Goal: Task Accomplishment & Management: Manage account settings

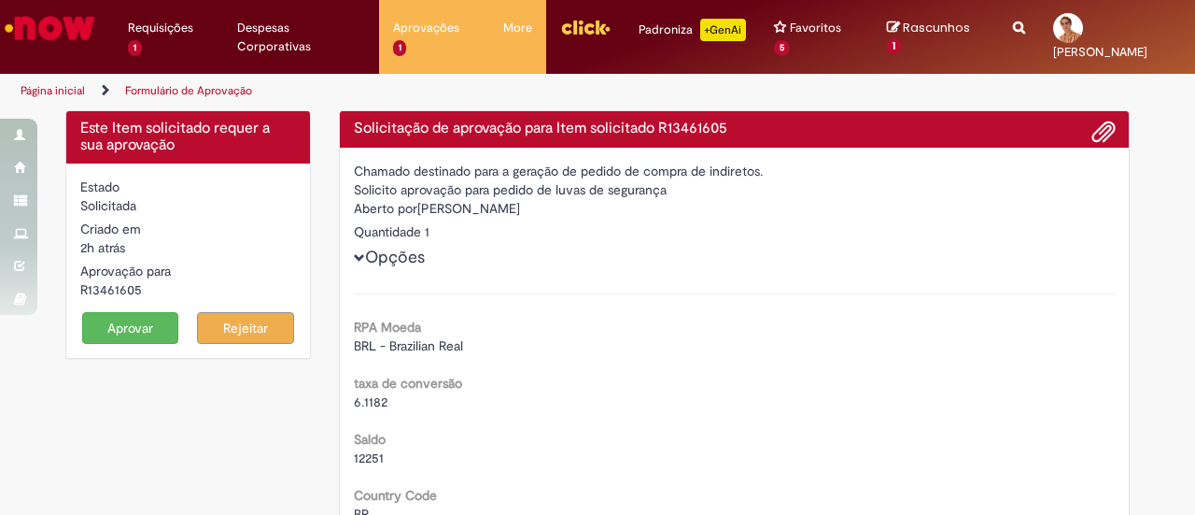
scroll to position [435, 0]
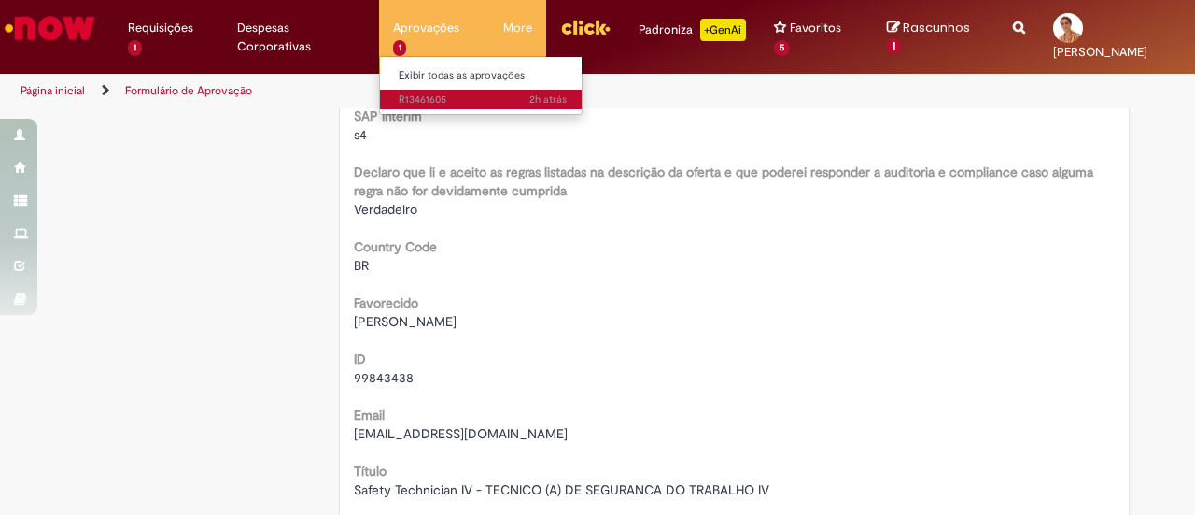
click at [399, 98] on span "2h atrás 2 horas atrás R13461605" at bounding box center [483, 99] width 168 height 15
click at [427, 102] on span "2h atrás 2 horas atrás R13461605" at bounding box center [483, 99] width 168 height 15
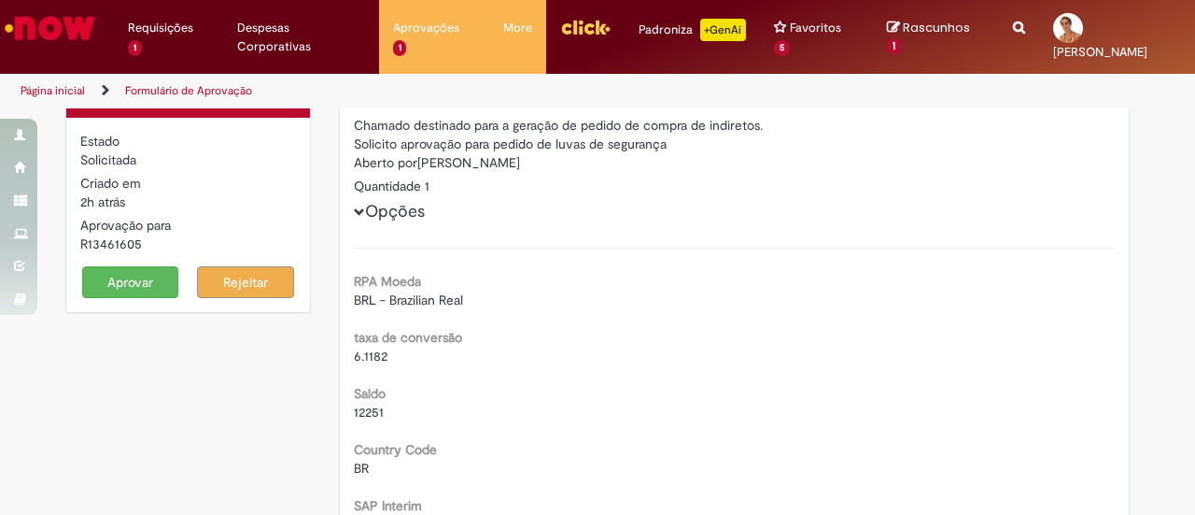
scroll to position [39, 0]
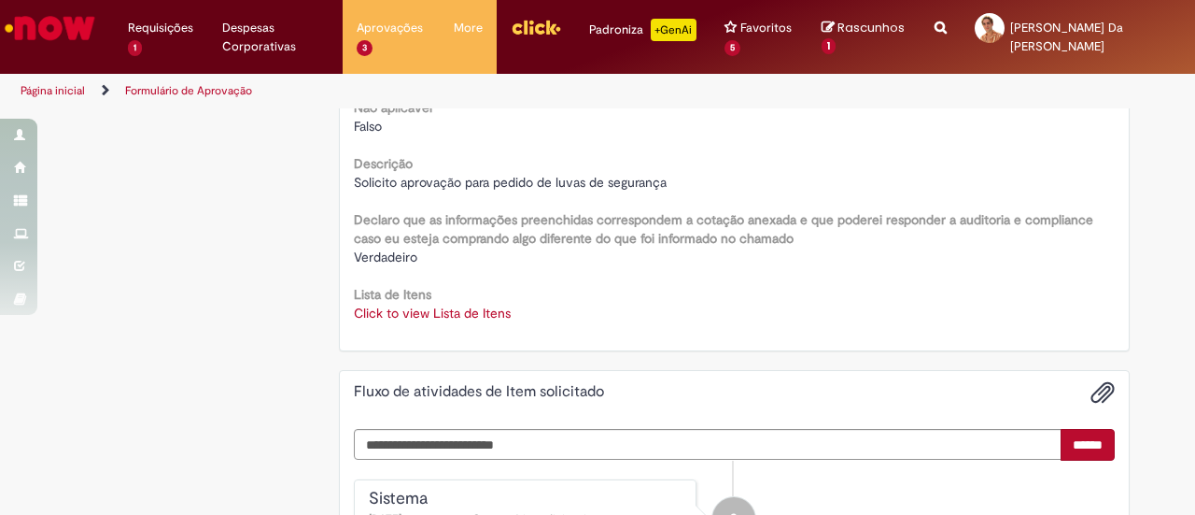
scroll to position [2445, 0]
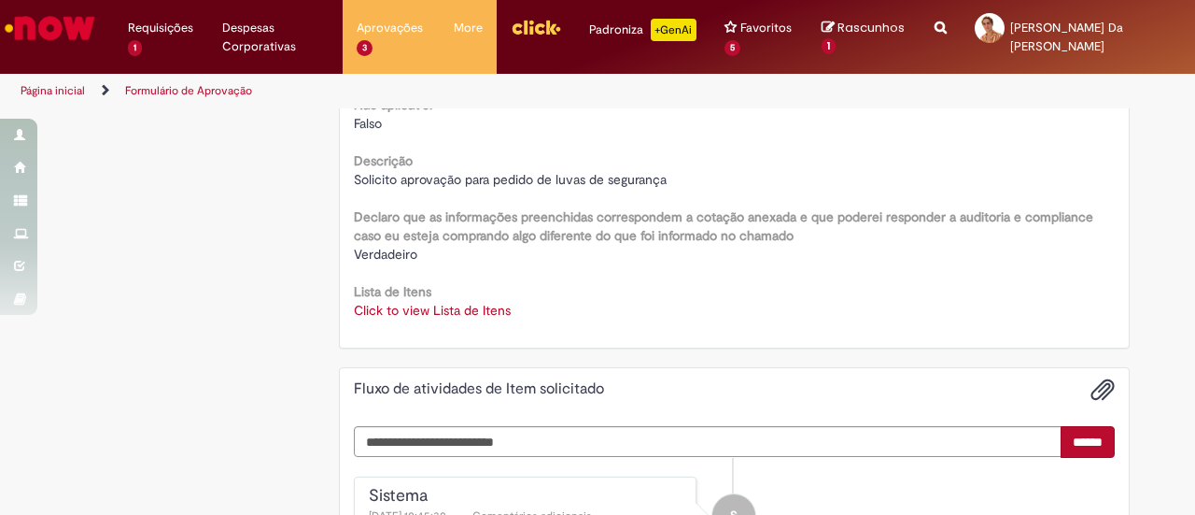
click at [372, 315] on link "Click to view Lista de Itens" at bounding box center [432, 310] width 157 height 17
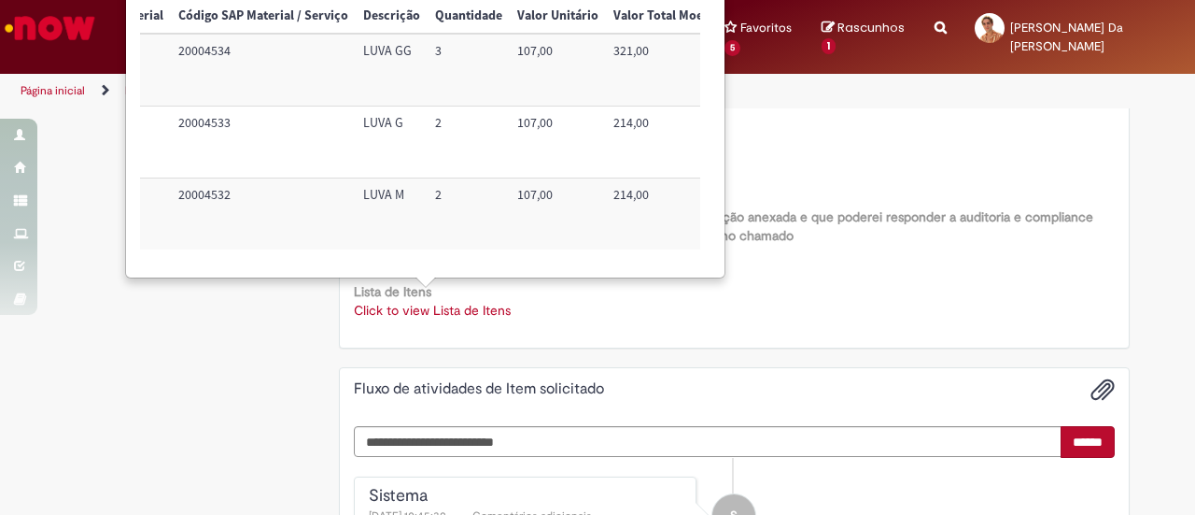
scroll to position [0, 0]
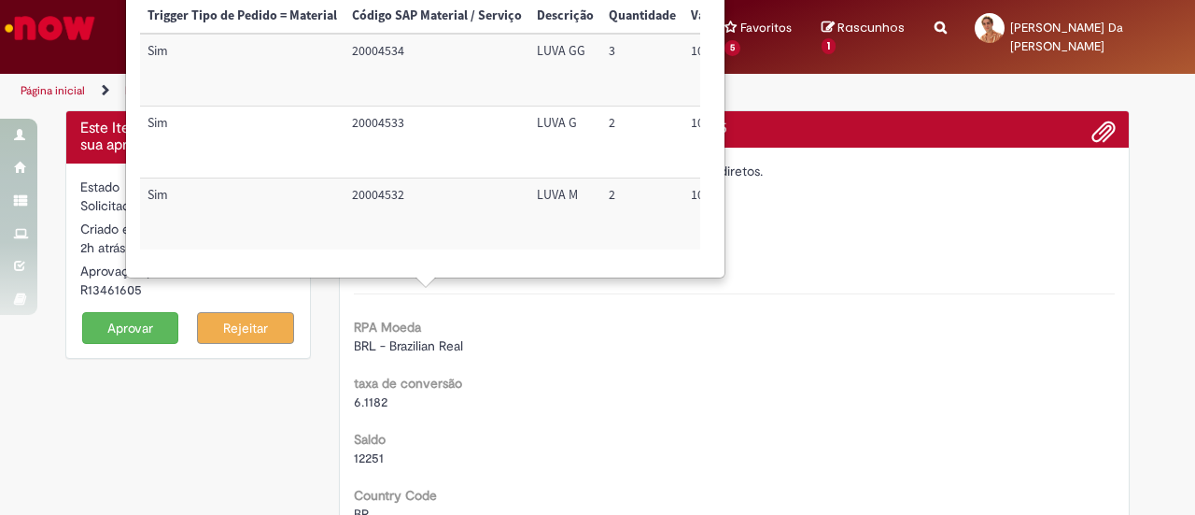
click at [107, 315] on button "Aprovar" at bounding box center [130, 328] width 97 height 32
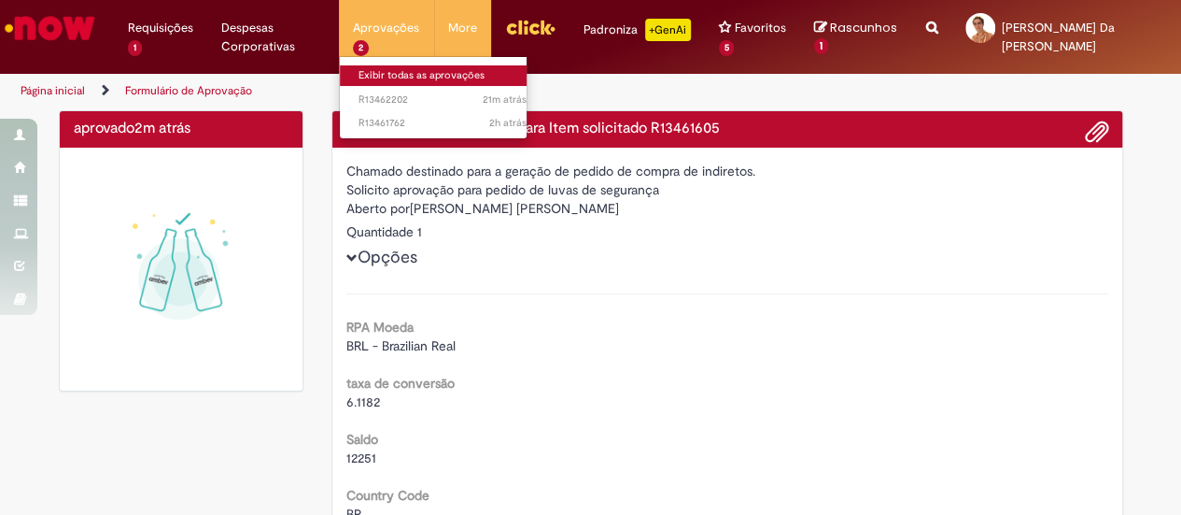
click at [396, 76] on link "Exibir todas as aprovações" at bounding box center [442, 75] width 205 height 21
click at [416, 69] on link "Exibir todas as aprovações" at bounding box center [442, 75] width 205 height 21
click at [424, 73] on link "Exibir todas as aprovações" at bounding box center [442, 75] width 205 height 21
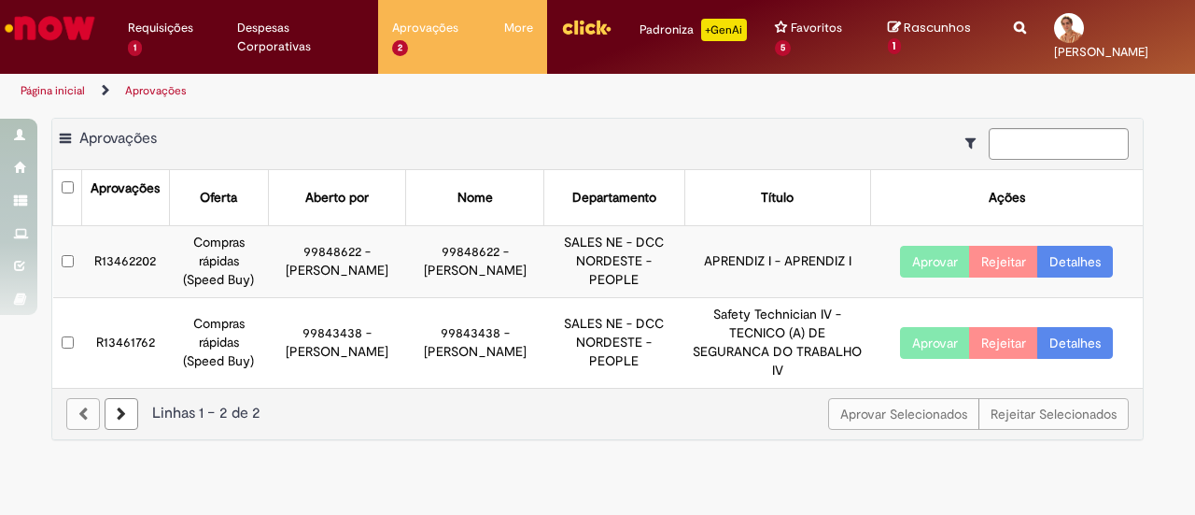
click at [920, 351] on button "Aprovar" at bounding box center [935, 343] width 70 height 32
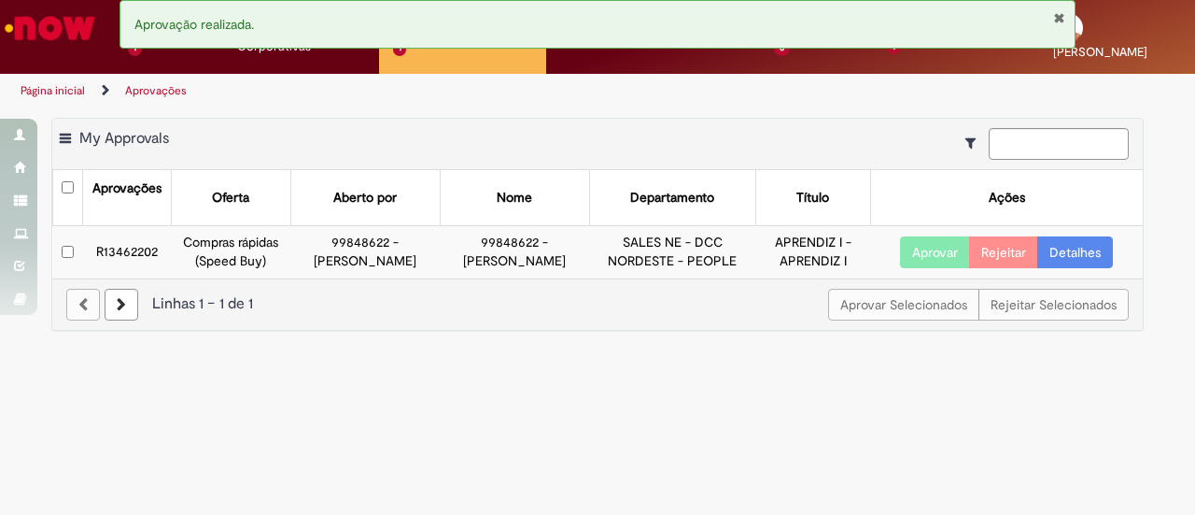
click at [915, 259] on button "Aprovar" at bounding box center [935, 252] width 70 height 32
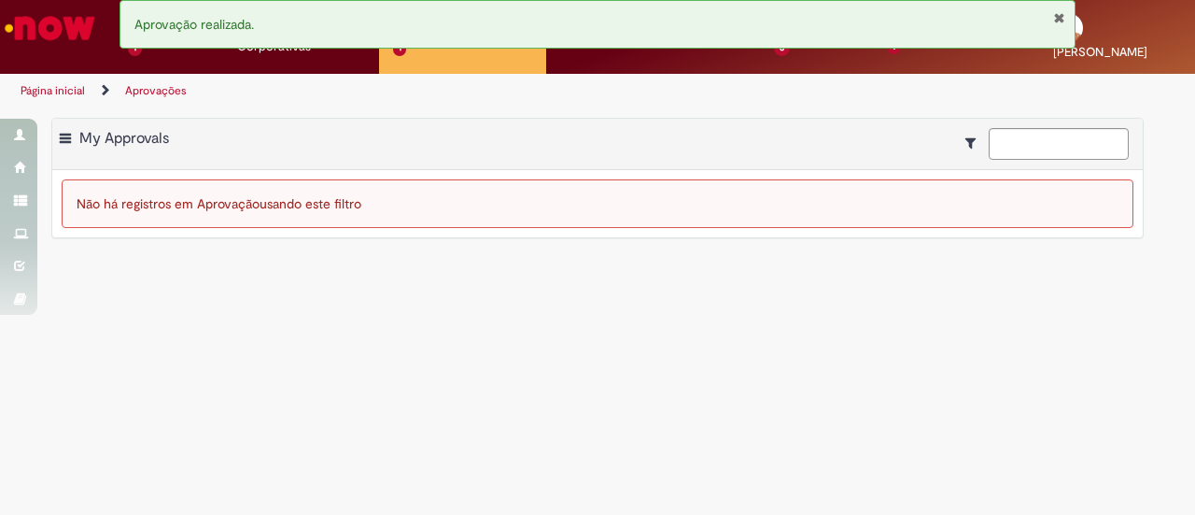
click at [1057, 19] on button "Fechar Notificação" at bounding box center [1059, 17] width 12 height 15
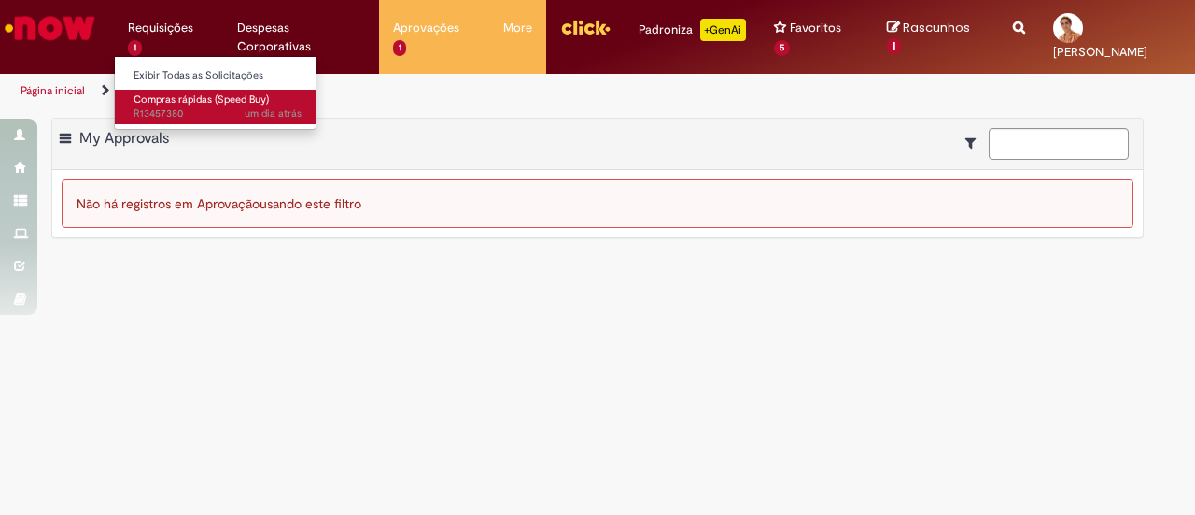
click at [159, 98] on span "Compras rápidas (Speed Buy)" at bounding box center [201, 99] width 135 height 14
click at [198, 100] on span "Compras rápidas (Speed Buy)" at bounding box center [201, 99] width 135 height 14
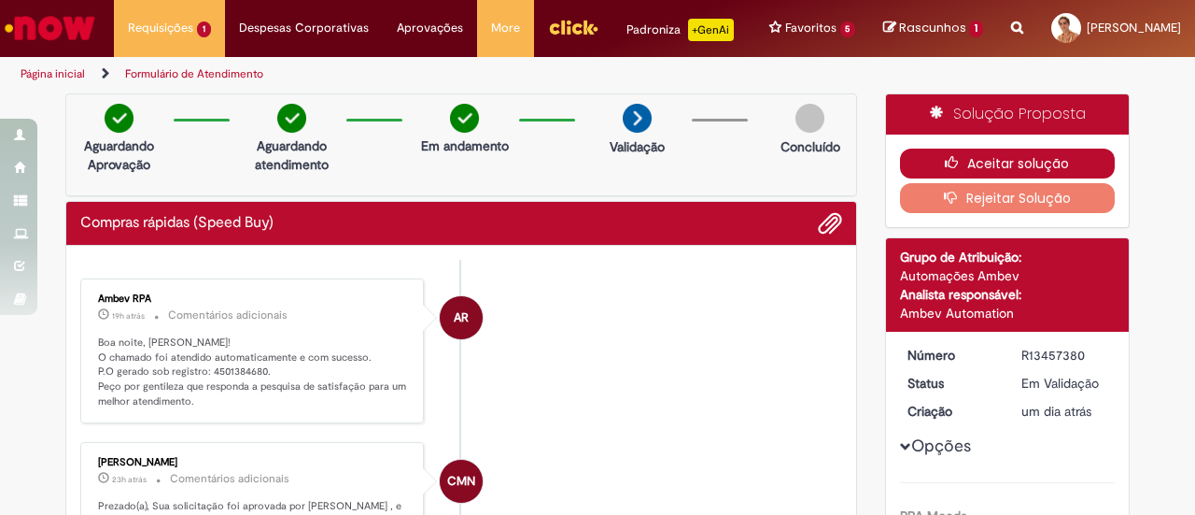
click at [930, 178] on button "Aceitar solução" at bounding box center [1008, 163] width 216 height 30
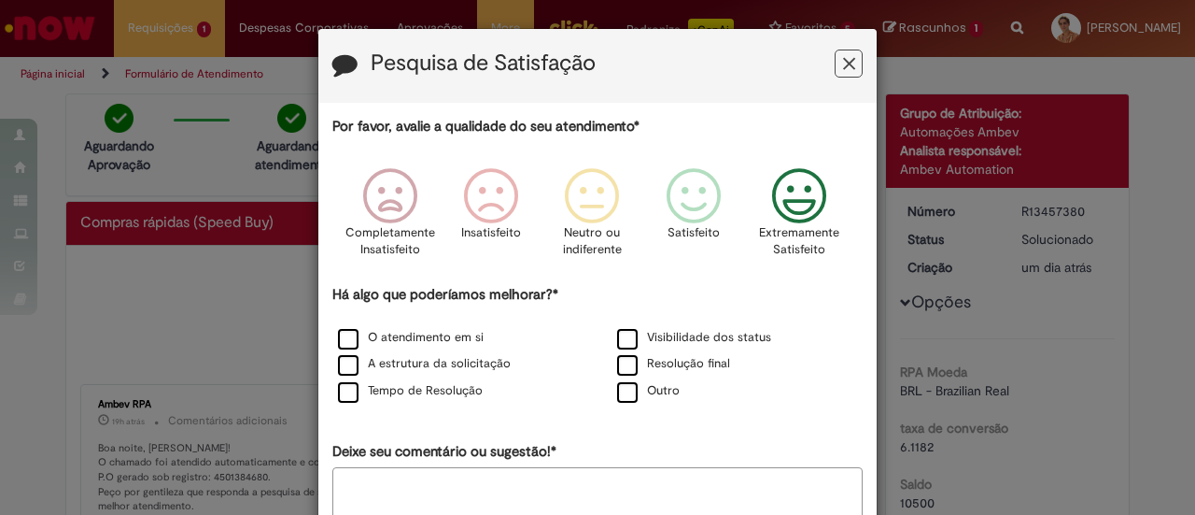
click at [792, 188] on icon "Feedback" at bounding box center [800, 196] width 70 height 56
click at [405, 335] on label "O atendimento em si" at bounding box center [411, 338] width 146 height 18
click at [406, 370] on label "A estrutura da solicitação" at bounding box center [424, 364] width 173 height 18
click at [402, 393] on label "Tempo de Resolução" at bounding box center [410, 391] width 145 height 18
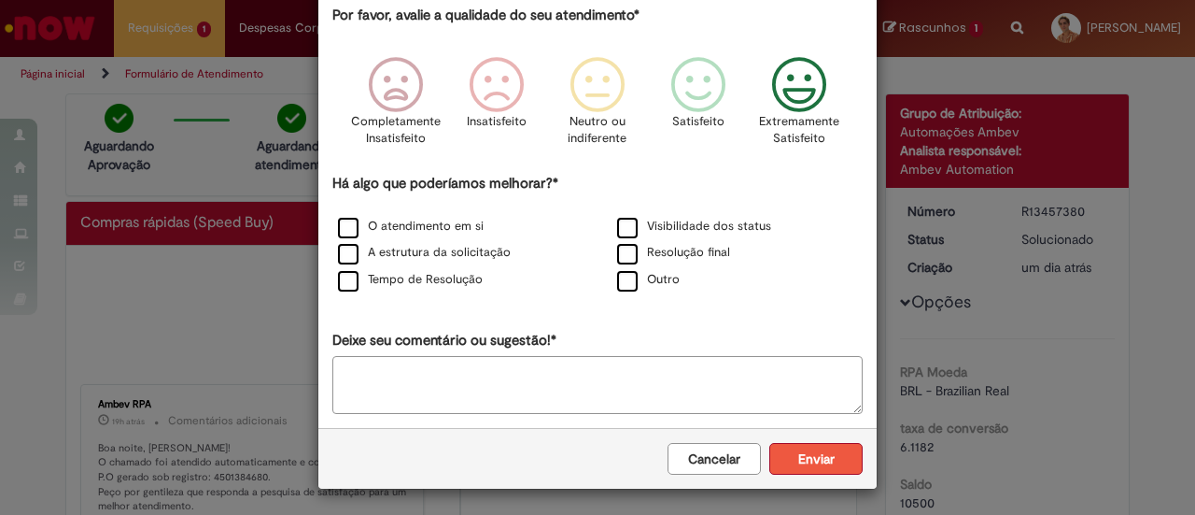
click at [794, 458] on button "Enviar" at bounding box center [815, 459] width 93 height 32
